Goal: Information Seeking & Learning: Learn about a topic

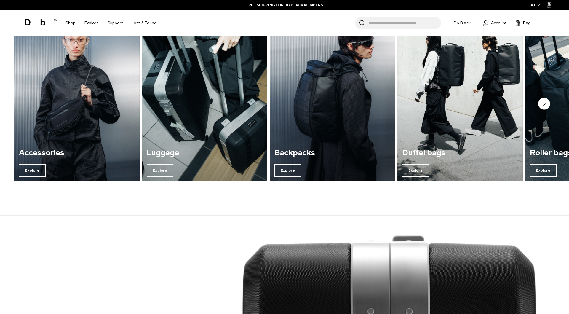
scroll to position [323, 0]
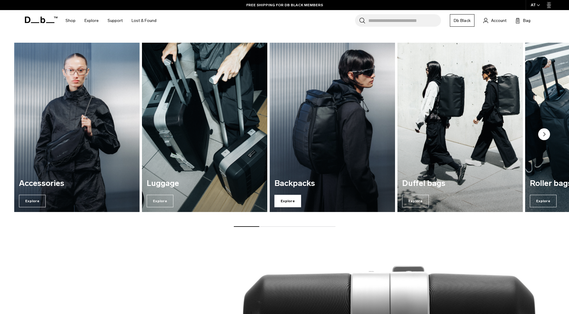
click at [279, 202] on span "Explore" at bounding box center [288, 201] width 27 height 12
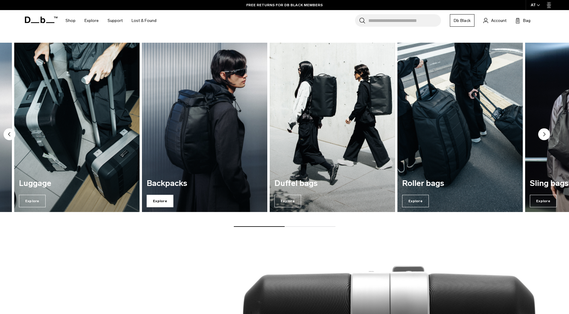
click at [159, 197] on span "Explore" at bounding box center [160, 201] width 27 height 12
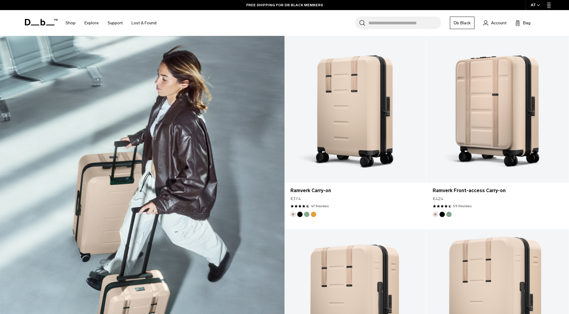
scroll to position [323, 0]
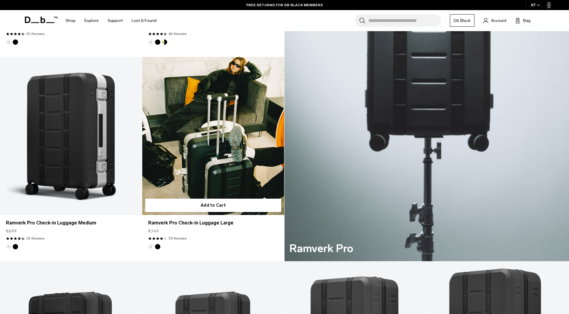
click at [218, 101] on link "Ramverk Pro Check-in Luggage Large" at bounding box center [213, 136] width 142 height 158
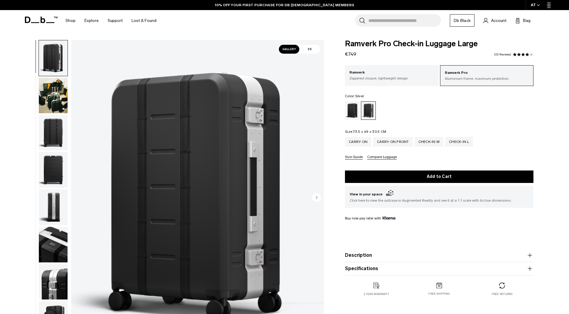
drag, startPoint x: 54, startPoint y: 93, endPoint x: 57, endPoint y: 109, distance: 16.6
click at [54, 93] on img "button" at bounding box center [53, 96] width 29 height 36
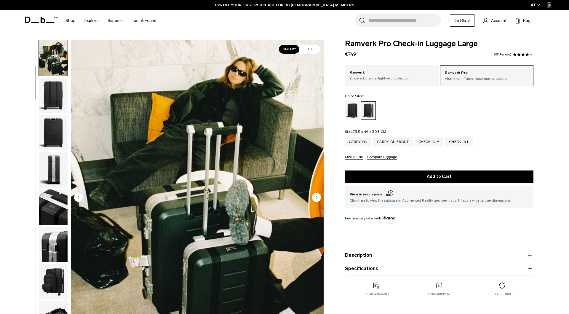
click at [54, 128] on img "button" at bounding box center [53, 133] width 29 height 36
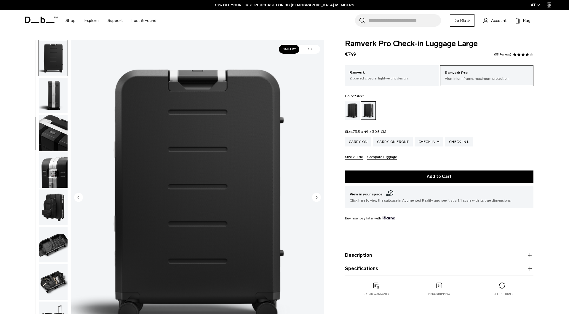
click at [50, 164] on img "button" at bounding box center [53, 170] width 29 height 36
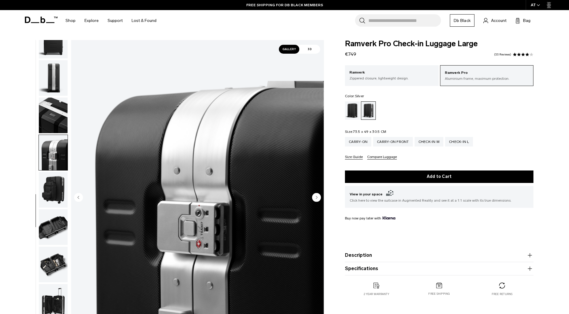
scroll to position [131, 0]
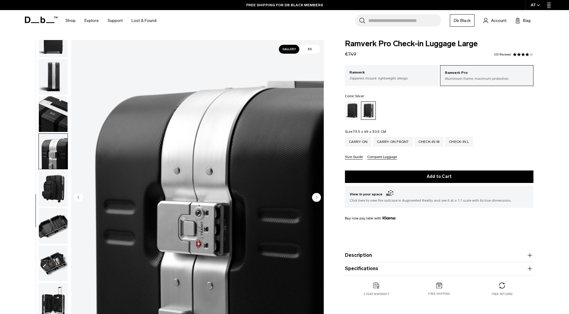
click at [54, 198] on img "button" at bounding box center [53, 189] width 29 height 36
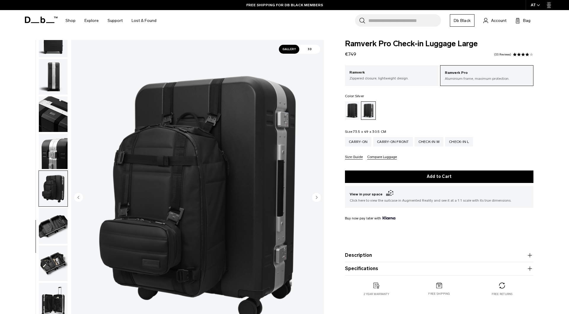
click at [54, 221] on img "button" at bounding box center [53, 226] width 29 height 36
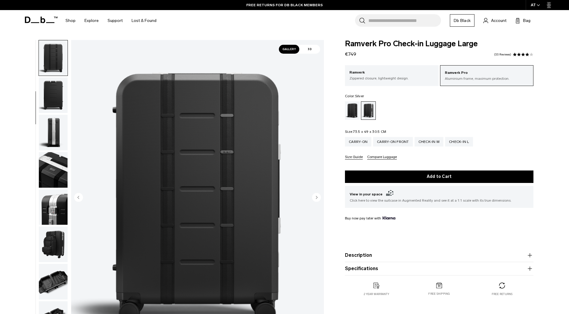
click at [61, 168] on img "button" at bounding box center [53, 170] width 29 height 36
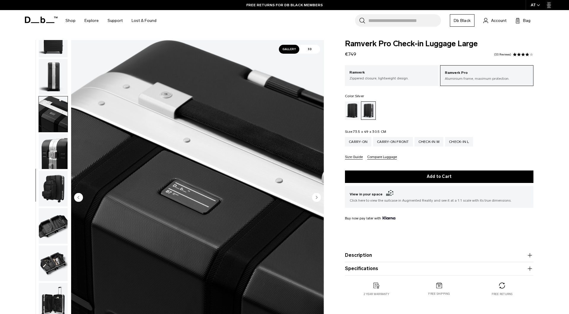
scroll to position [131, 0]
click at [57, 192] on img "button" at bounding box center [53, 189] width 29 height 36
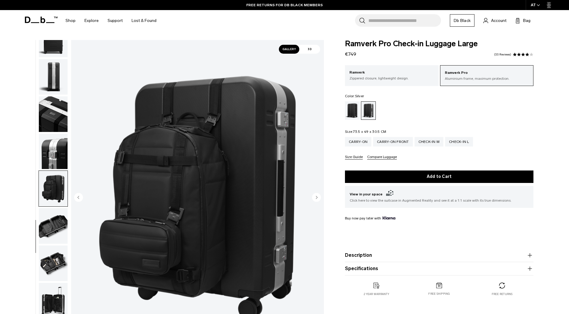
click at [55, 227] on img "button" at bounding box center [53, 226] width 29 height 36
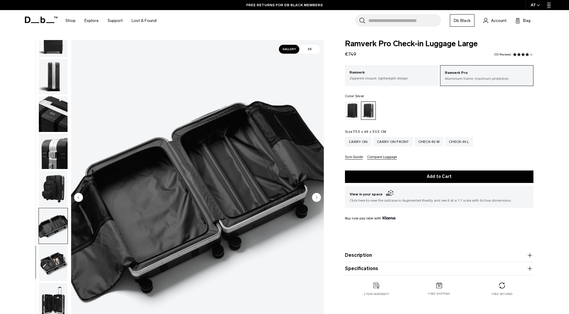
click at [49, 255] on img "button" at bounding box center [53, 263] width 29 height 36
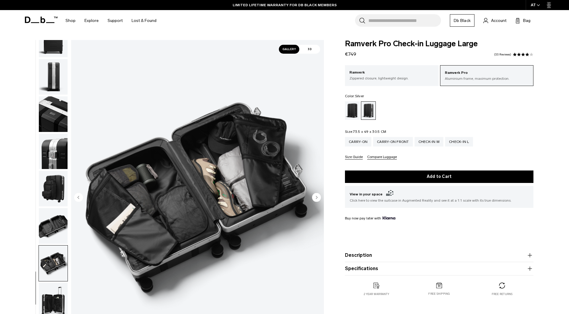
click at [52, 295] on img "button" at bounding box center [53, 301] width 29 height 36
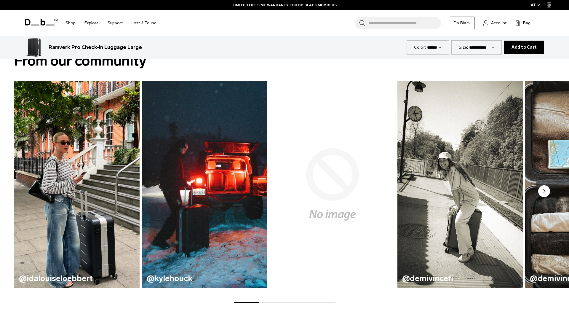
scroll to position [0, 0]
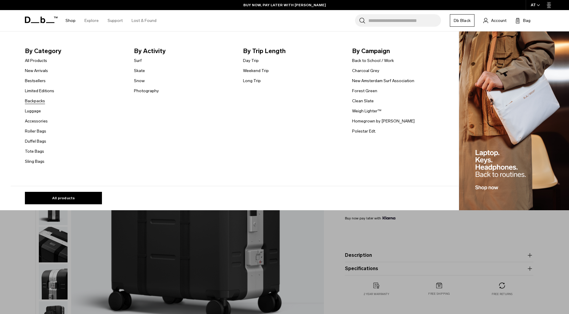
click at [41, 101] on link "Backpacks" at bounding box center [35, 101] width 20 height 6
